Goal: Information Seeking & Learning: Check status

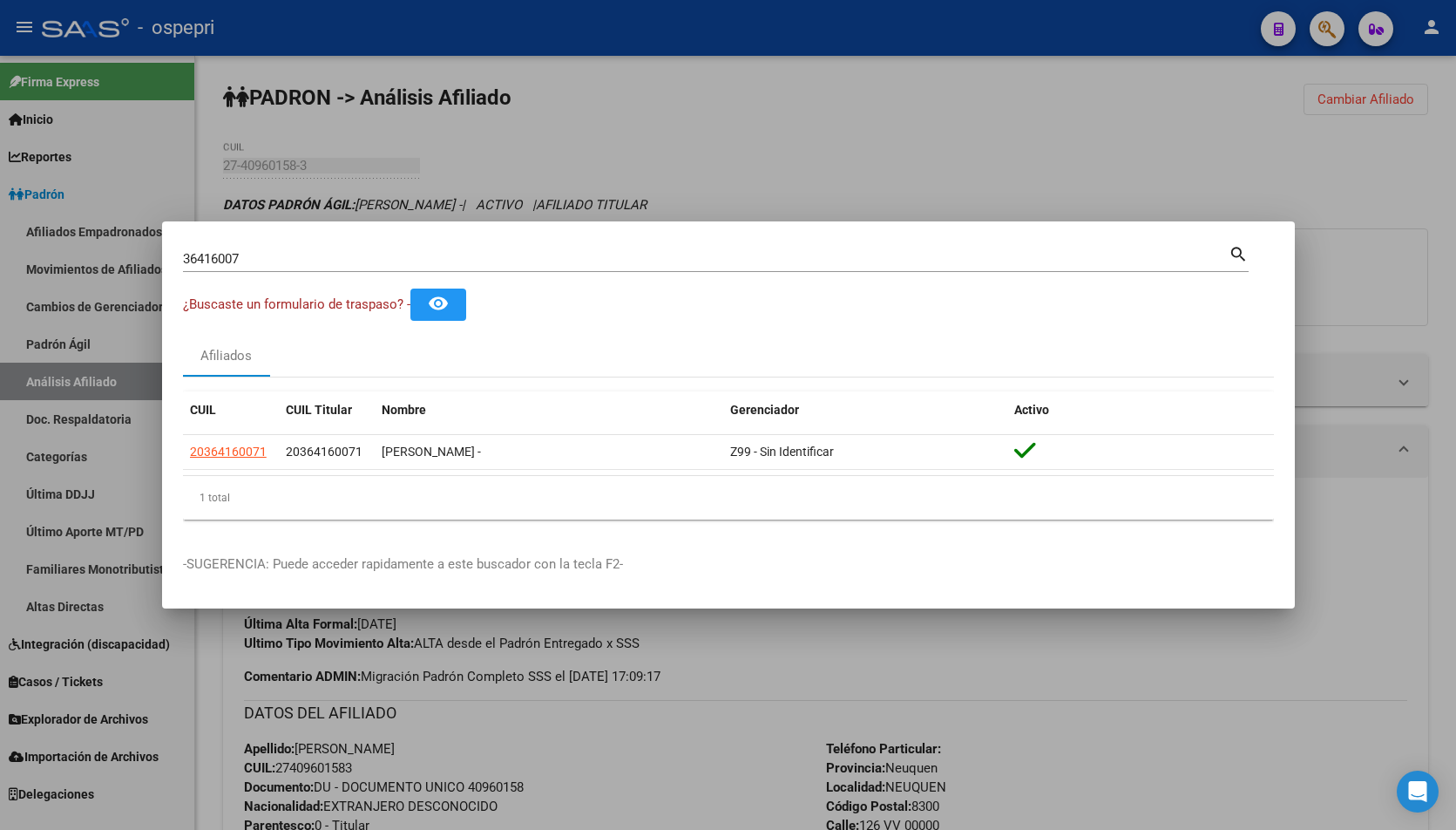
click at [380, 259] on input "36416007" at bounding box center [705, 259] width 1045 height 16
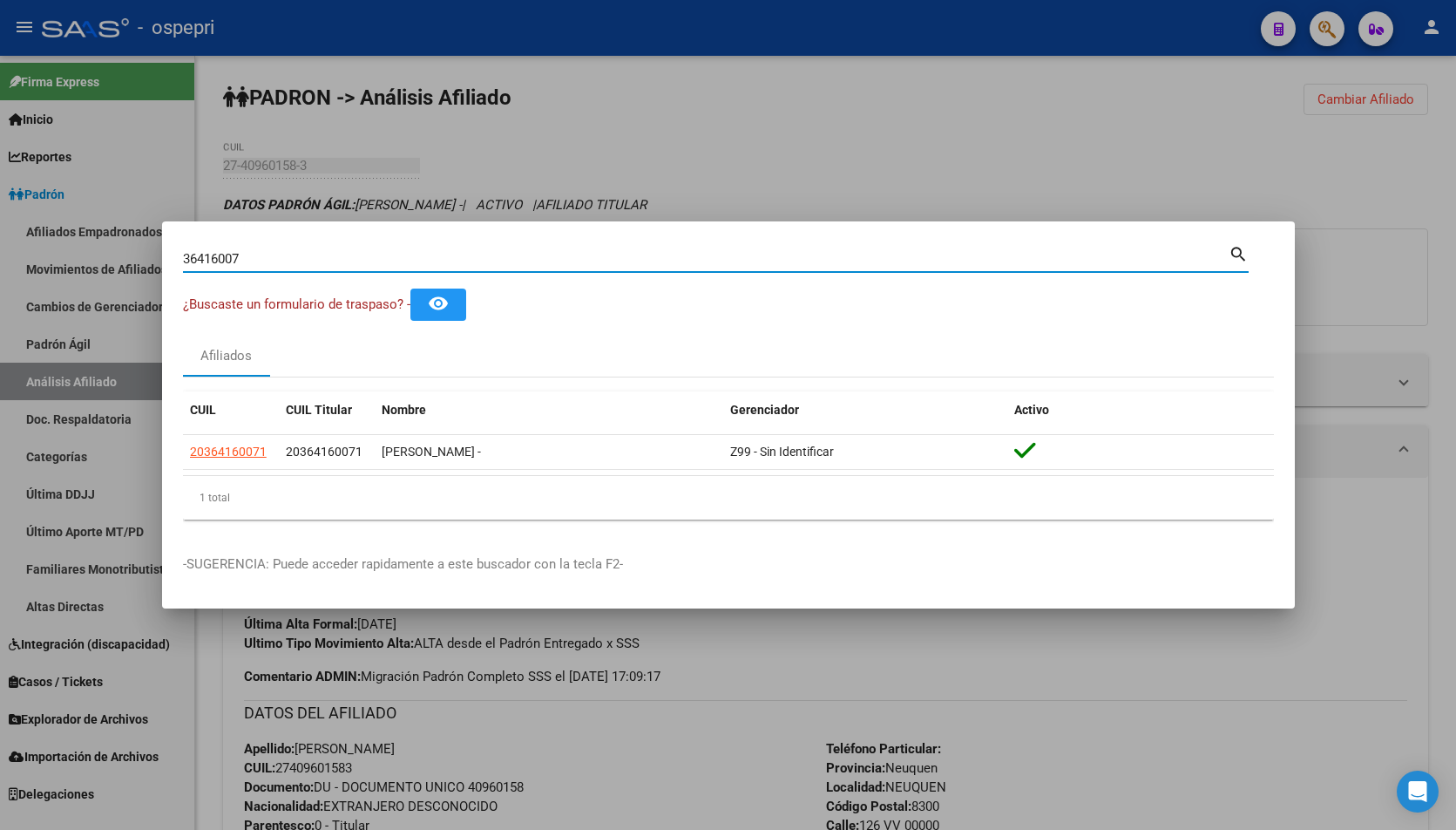
click at [380, 259] on input "36416007" at bounding box center [705, 259] width 1045 height 16
paste input "25718"
type input "36257187"
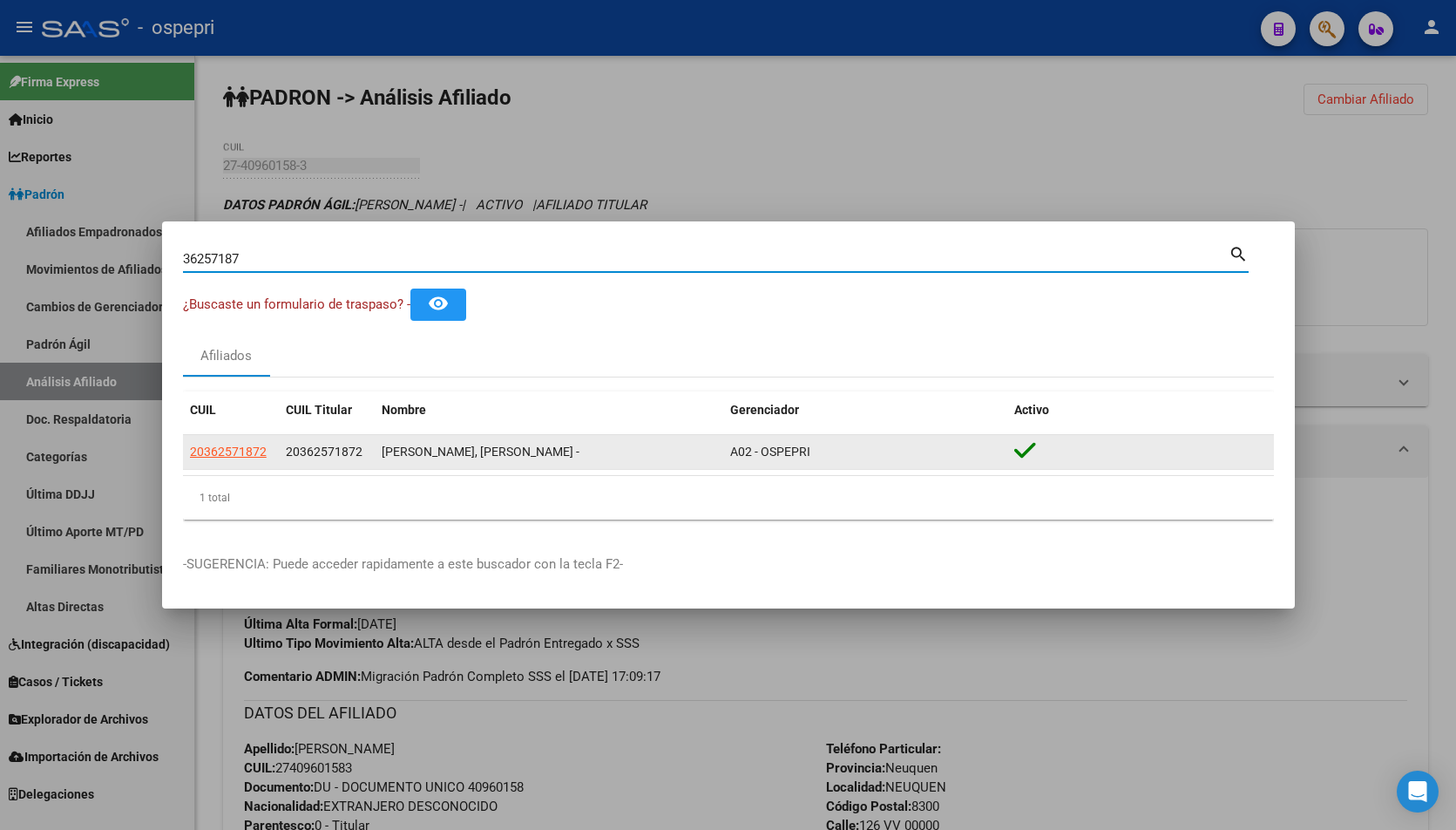
click at [228, 441] on datatable-body-cell "20362571872" at bounding box center [230, 452] width 96 height 34
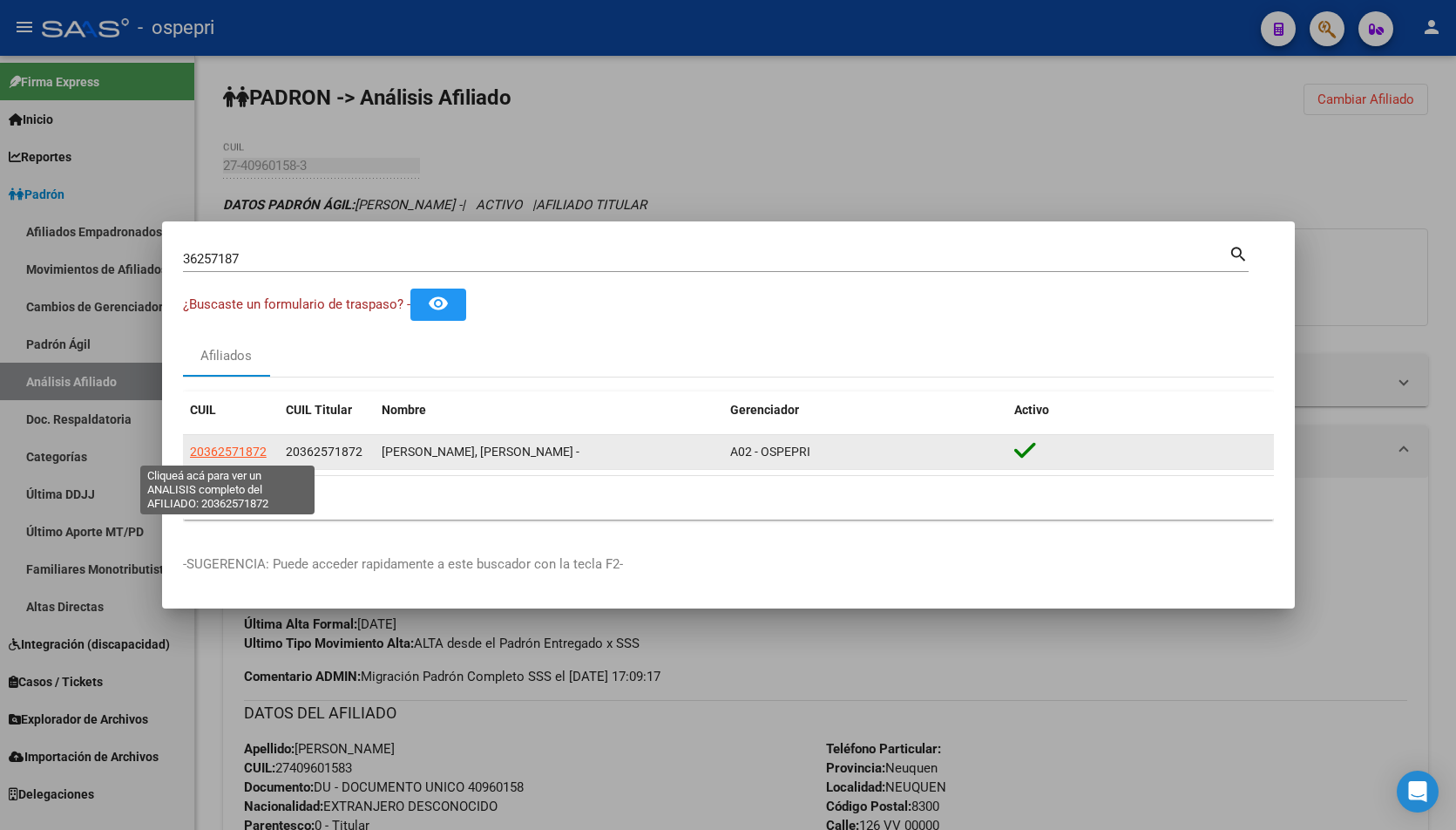
click at [229, 450] on span "20362571872" at bounding box center [227, 451] width 77 height 14
type textarea "20362571872"
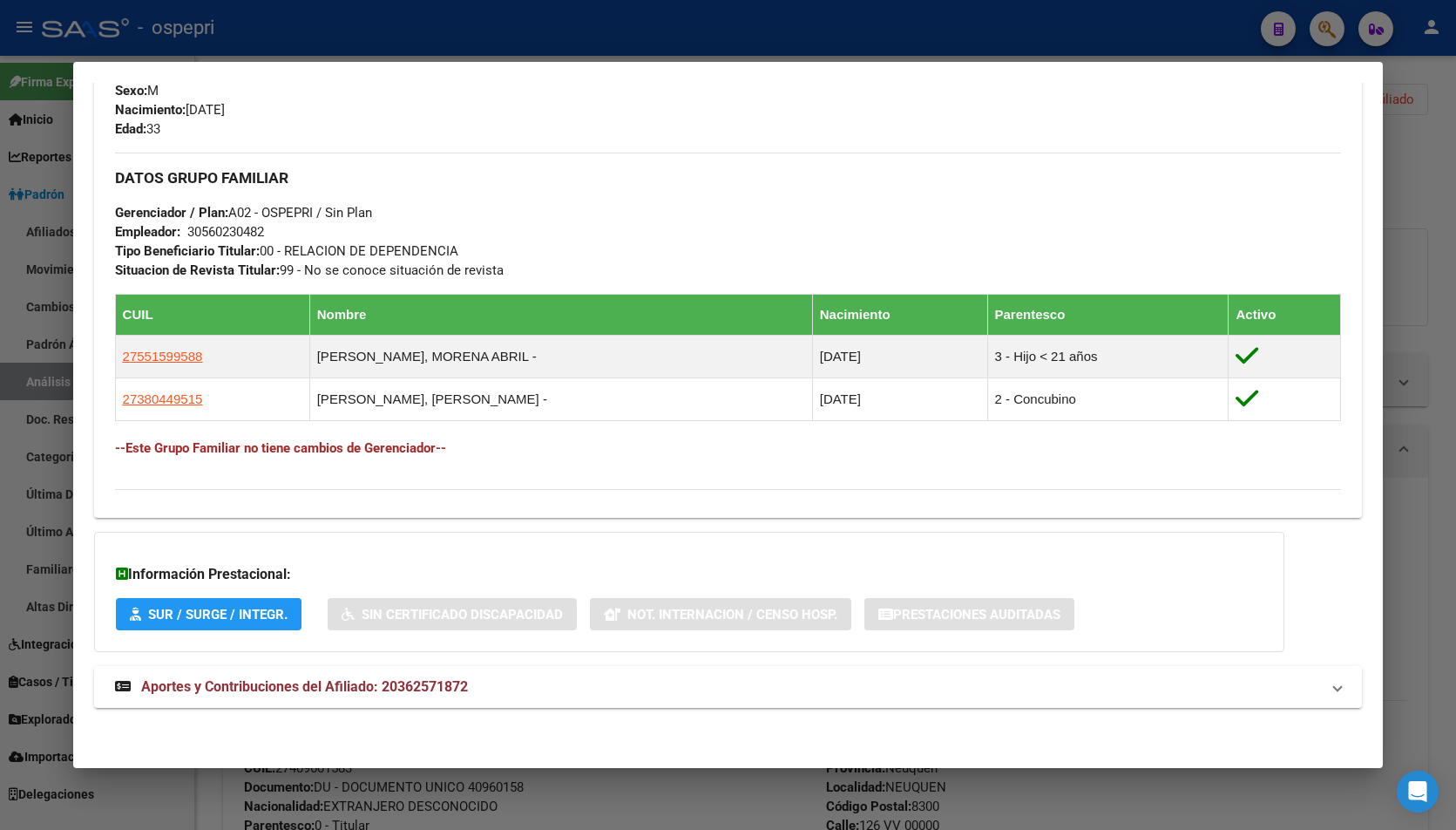
click at [368, 684] on span "Aportes y Contribuciones del Afiliado: 20362571872" at bounding box center [305, 686] width 327 height 17
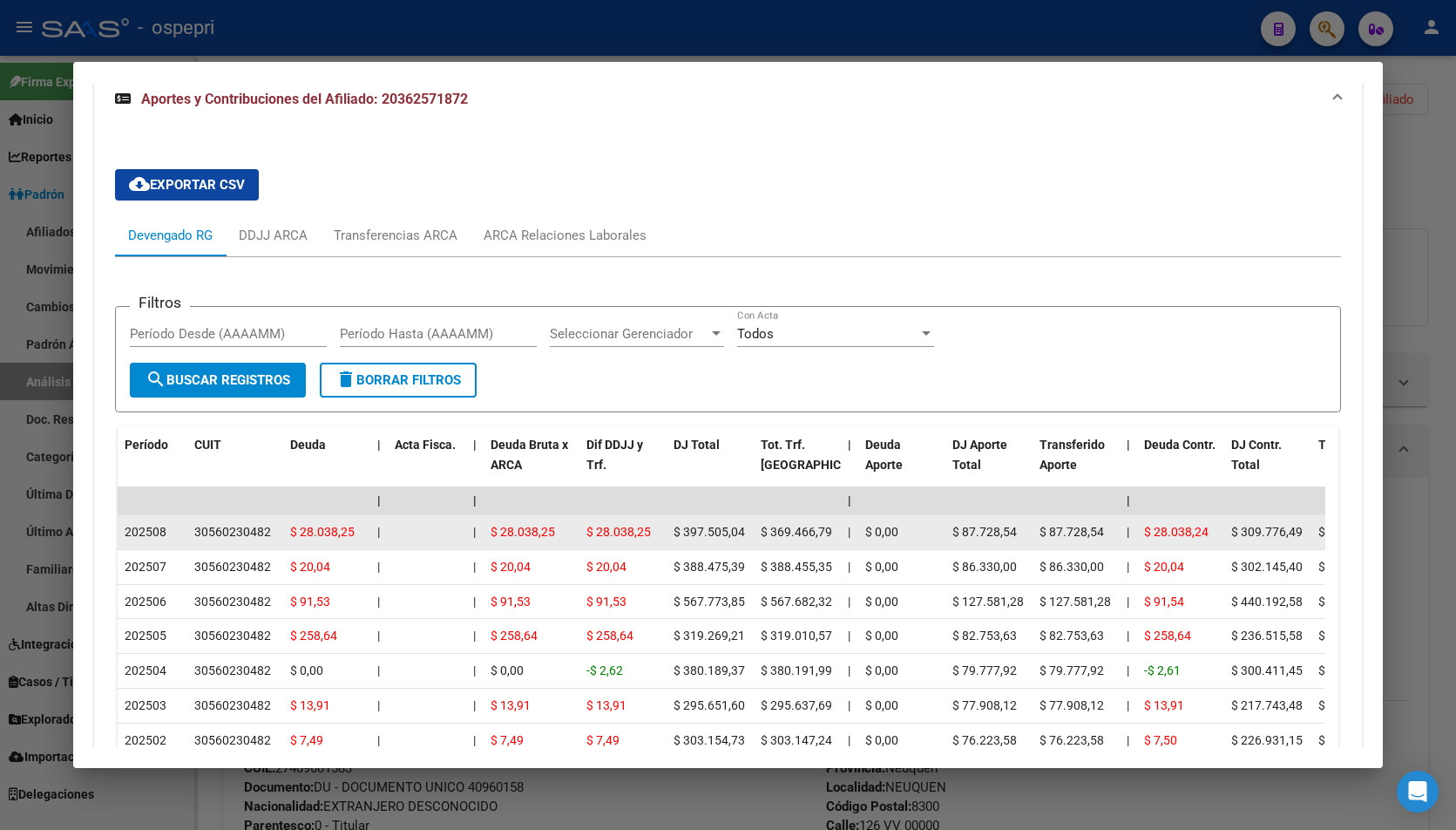
scroll to position [1477, 0]
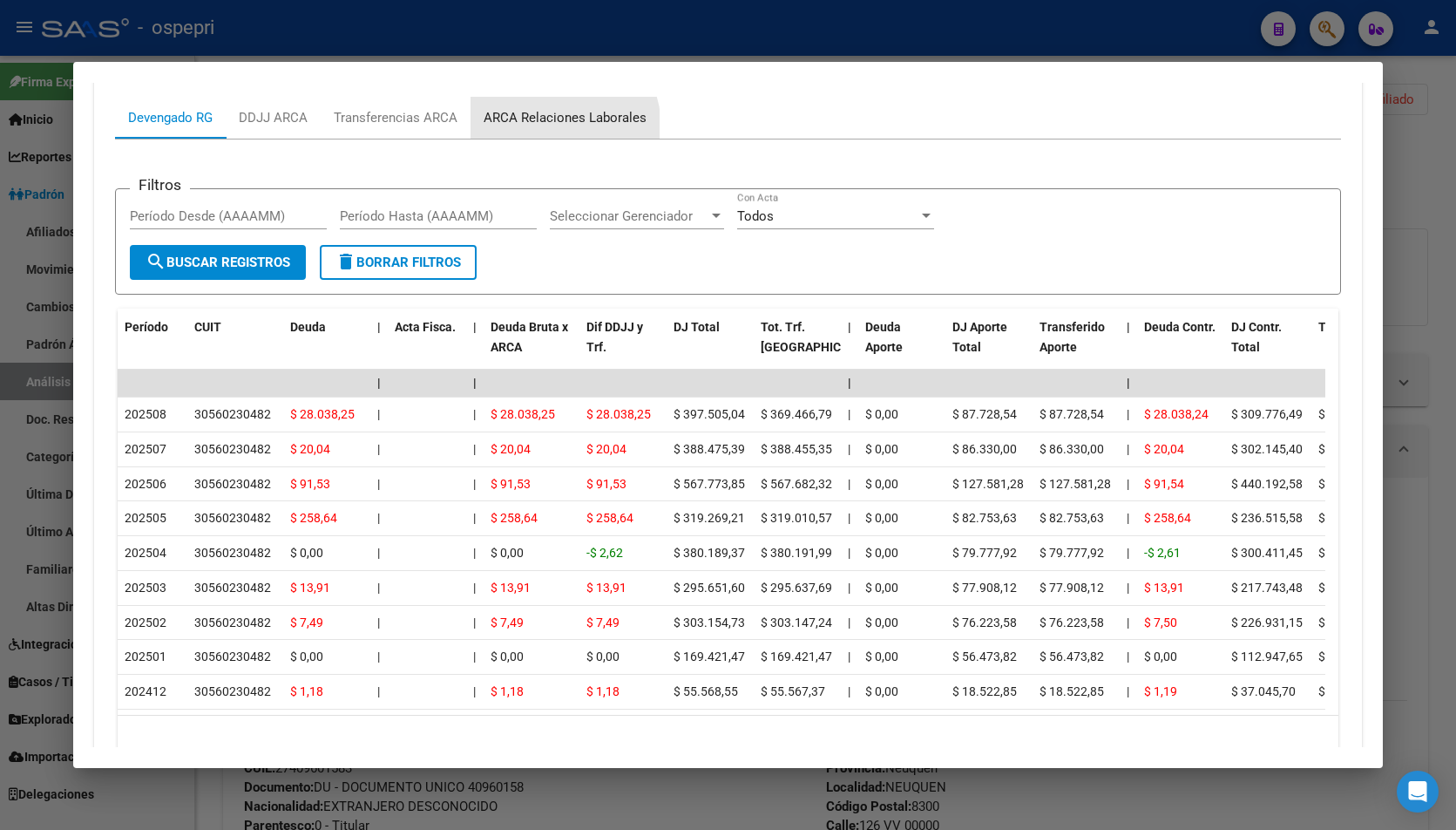
click at [547, 128] on div "ARCA Relaciones Laborales" at bounding box center [565, 118] width 189 height 42
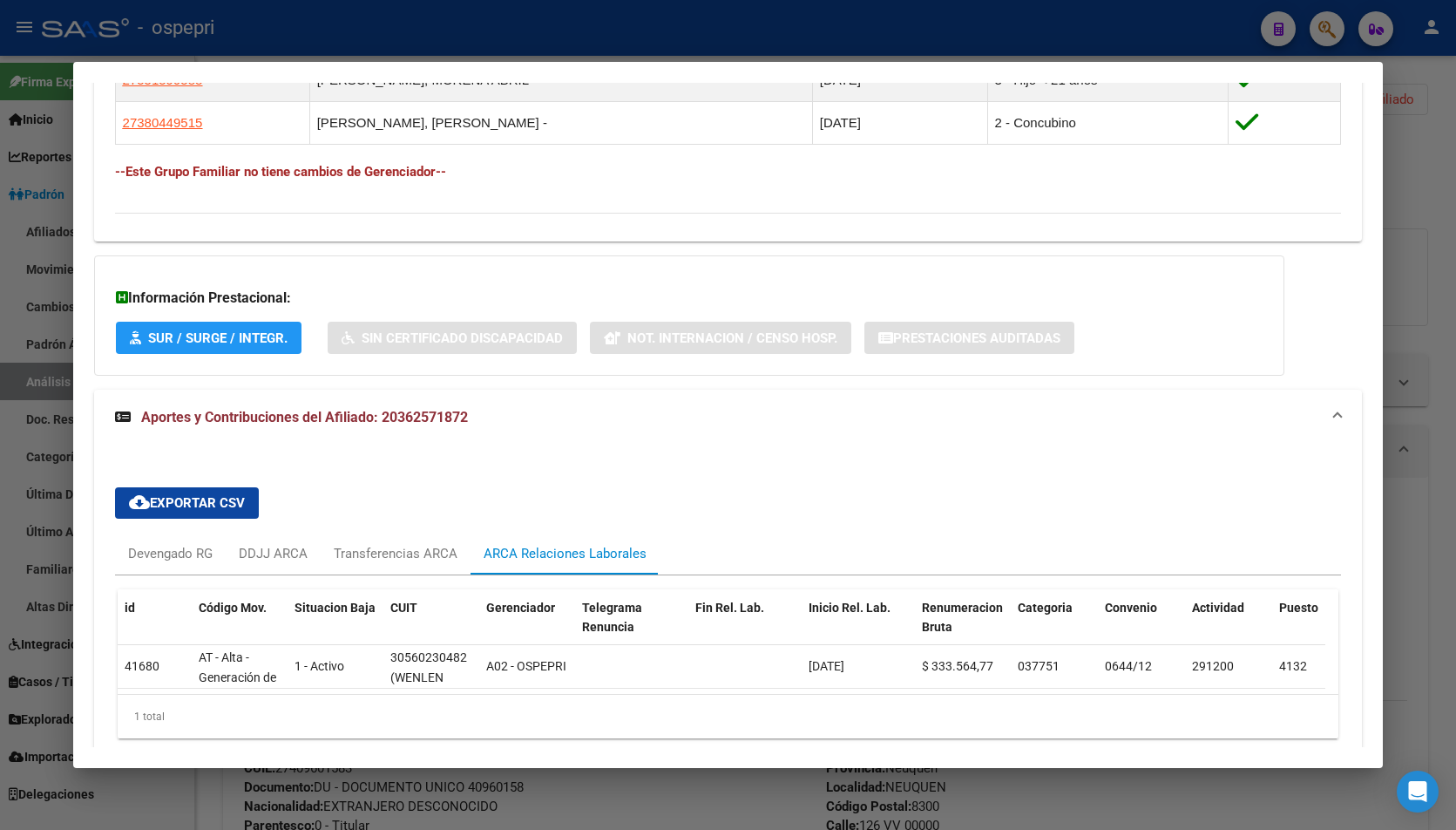
scroll to position [1126, 0]
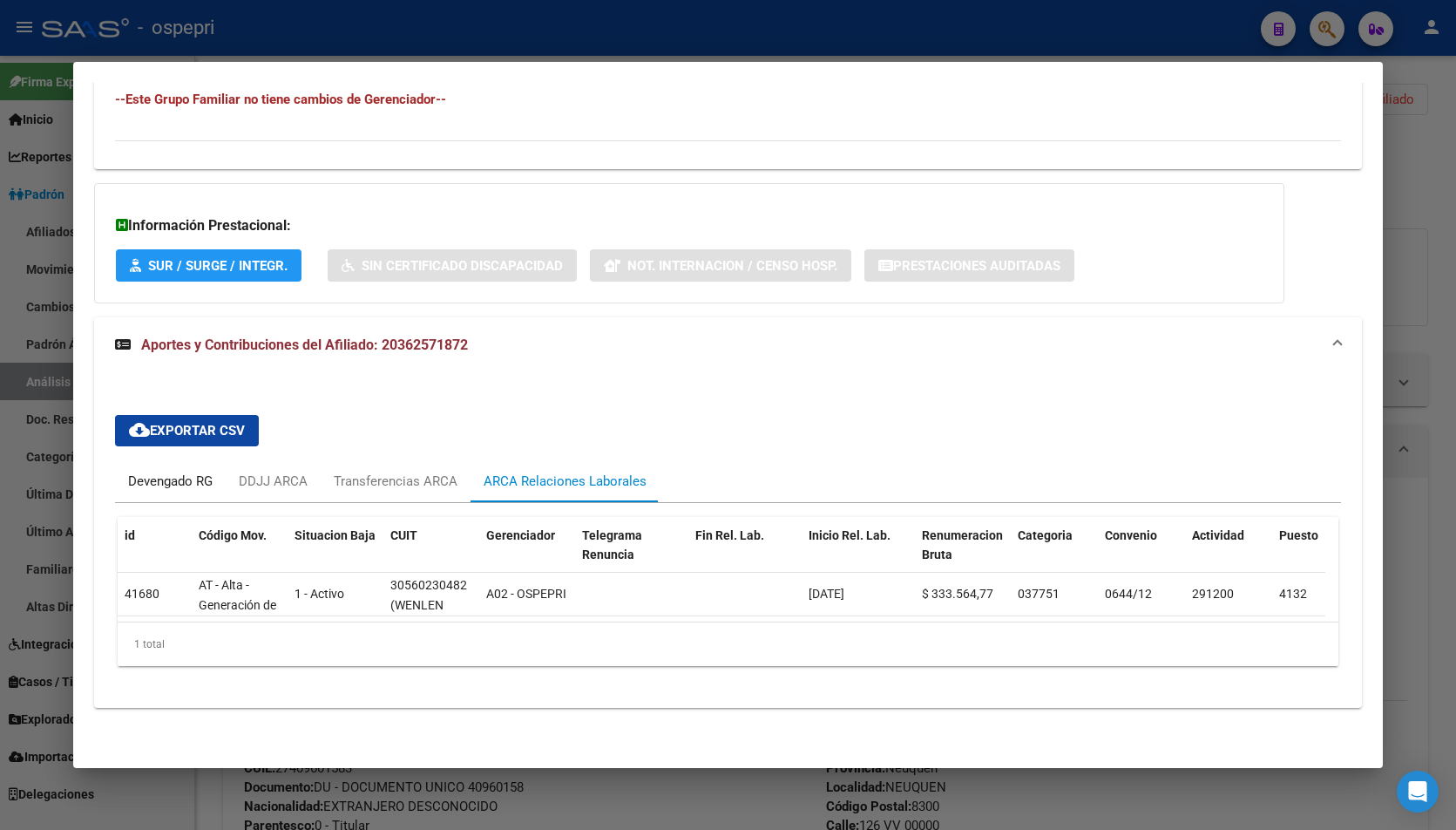
click at [162, 472] on div "Devengado RG" at bounding box center [170, 481] width 85 height 19
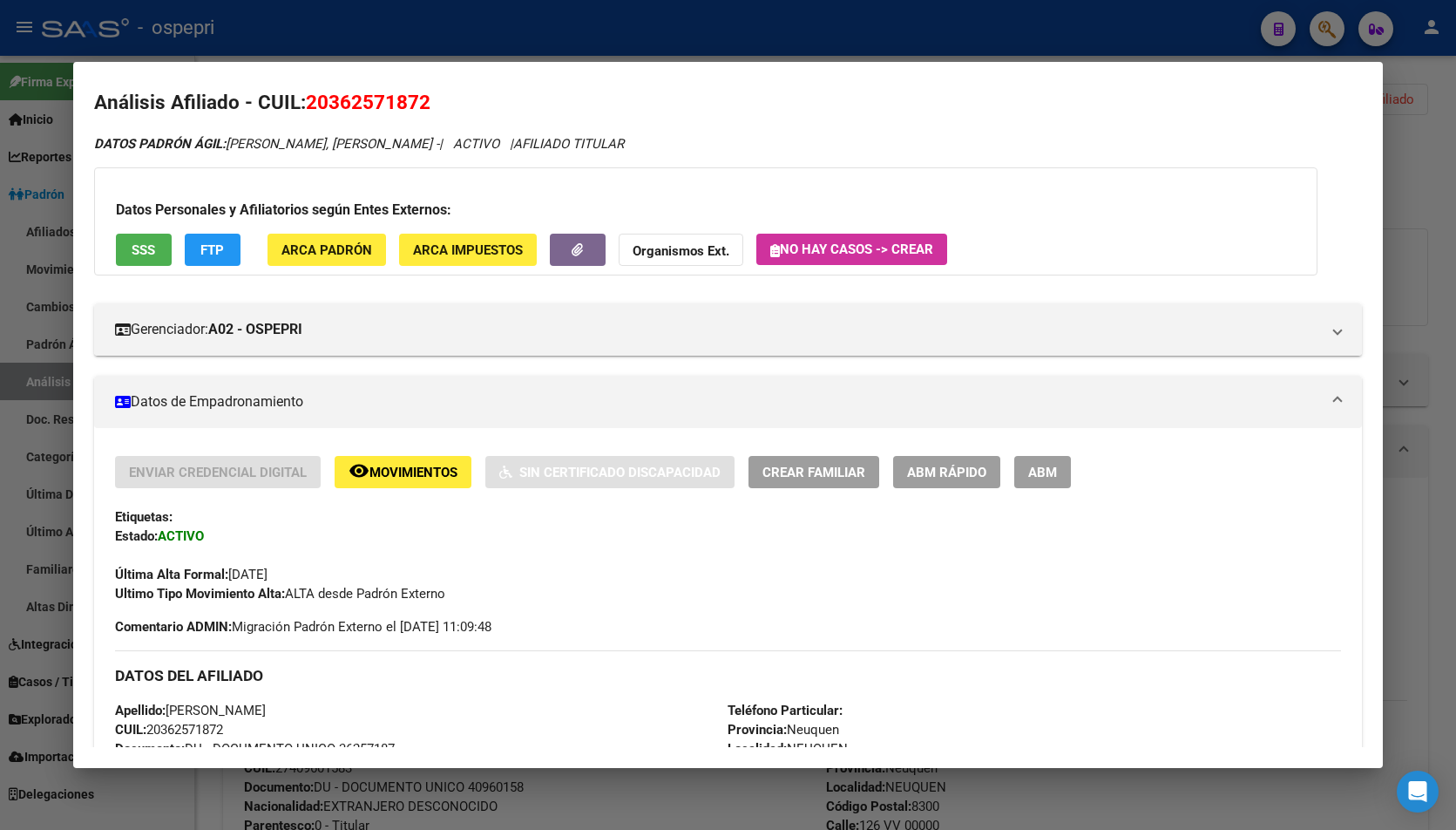
scroll to position [0, 0]
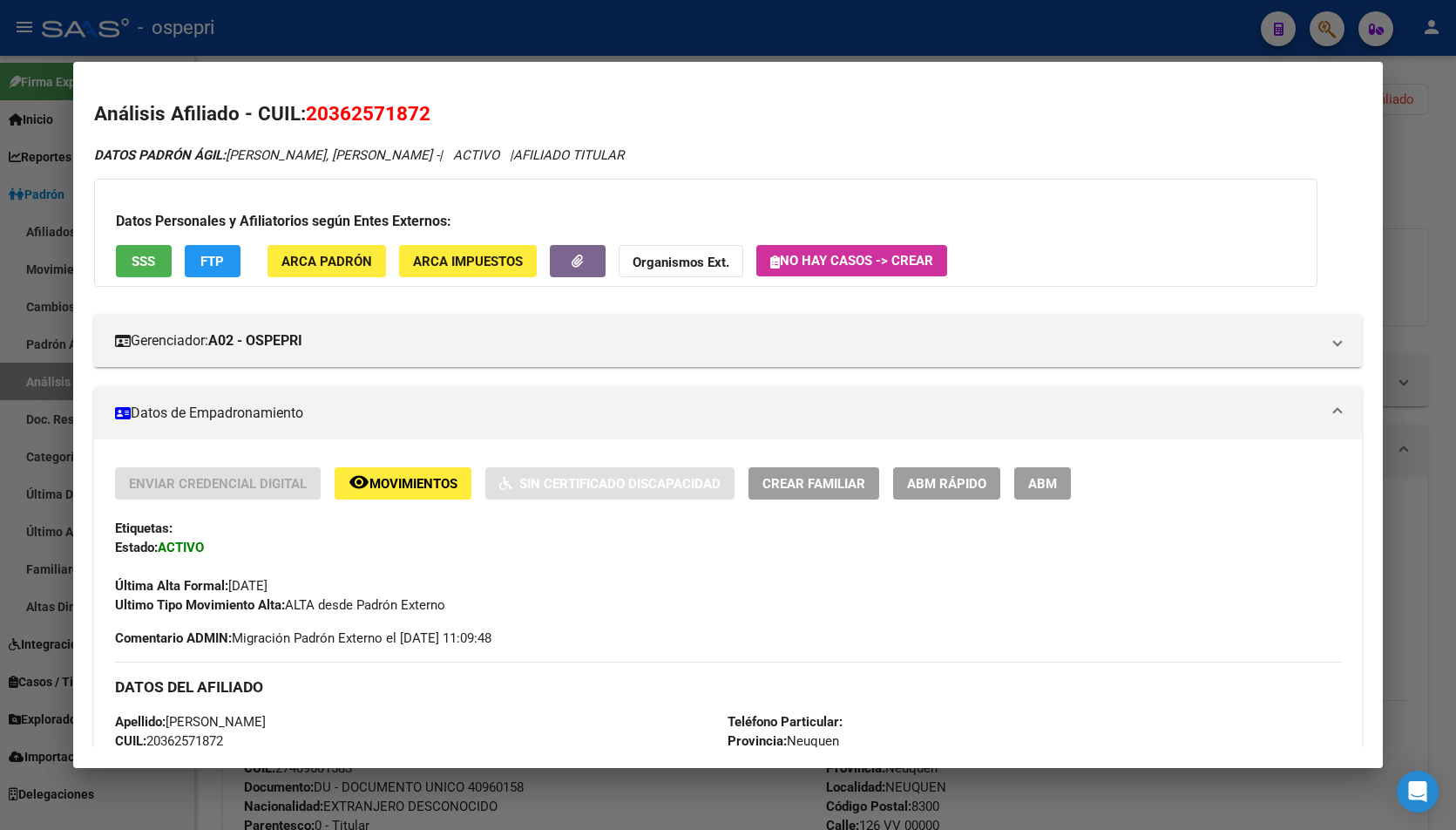
click at [396, 124] on span "20362571872" at bounding box center [368, 113] width 125 height 23
click at [395, 124] on span "20362571872" at bounding box center [368, 113] width 125 height 23
copy span "20362571872"
